Goal: Find specific page/section: Find specific page/section

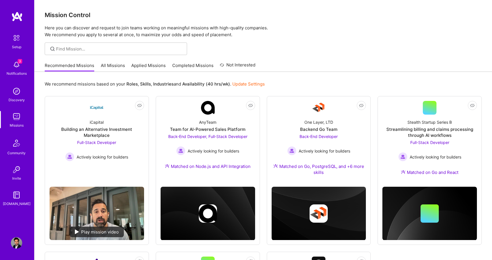
click at [292, 77] on div "We recommend missions based on your Roles , Skills , Industries and Availabilit…" at bounding box center [263, 243] width 458 height 342
click at [16, 66] on img at bounding box center [16, 64] width 11 height 11
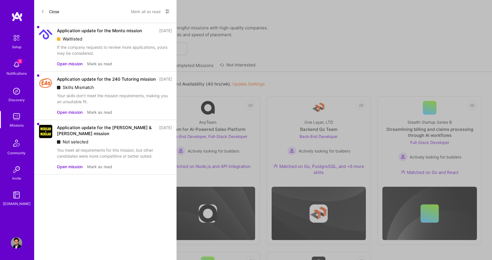
click at [84, 39] on div "Waitlisted" at bounding box center [114, 39] width 115 height 6
click at [92, 101] on div "Your skills don't meet the mission requirements, making you an unsuitable fit." at bounding box center [114, 99] width 115 height 12
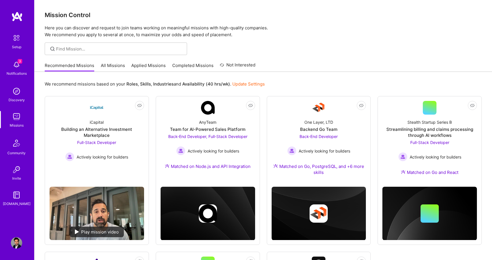
click at [20, 23] on div "Setup 3 Notifications Discovery Missions Community Invite [DOMAIN_NAME]" at bounding box center [17, 120] width 34 height 218
click at [15, 13] on img at bounding box center [16, 16] width 11 height 10
click at [14, 44] on div "Setup" at bounding box center [16, 47] width 9 height 6
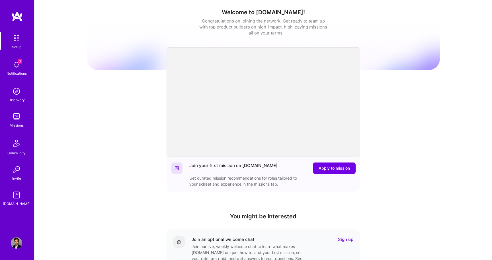
click at [17, 90] on img at bounding box center [16, 90] width 11 height 11
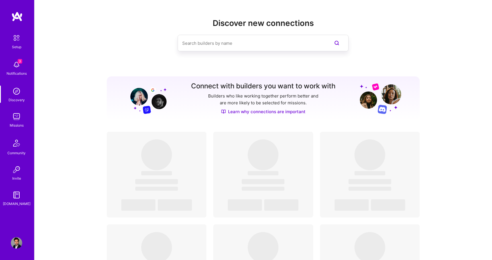
click at [18, 118] on img at bounding box center [16, 116] width 11 height 11
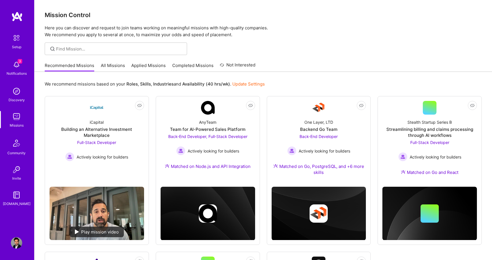
click at [22, 70] on div "3 Notifications" at bounding box center [16, 68] width 35 height 20
